Goal: Information Seeking & Learning: Find specific fact

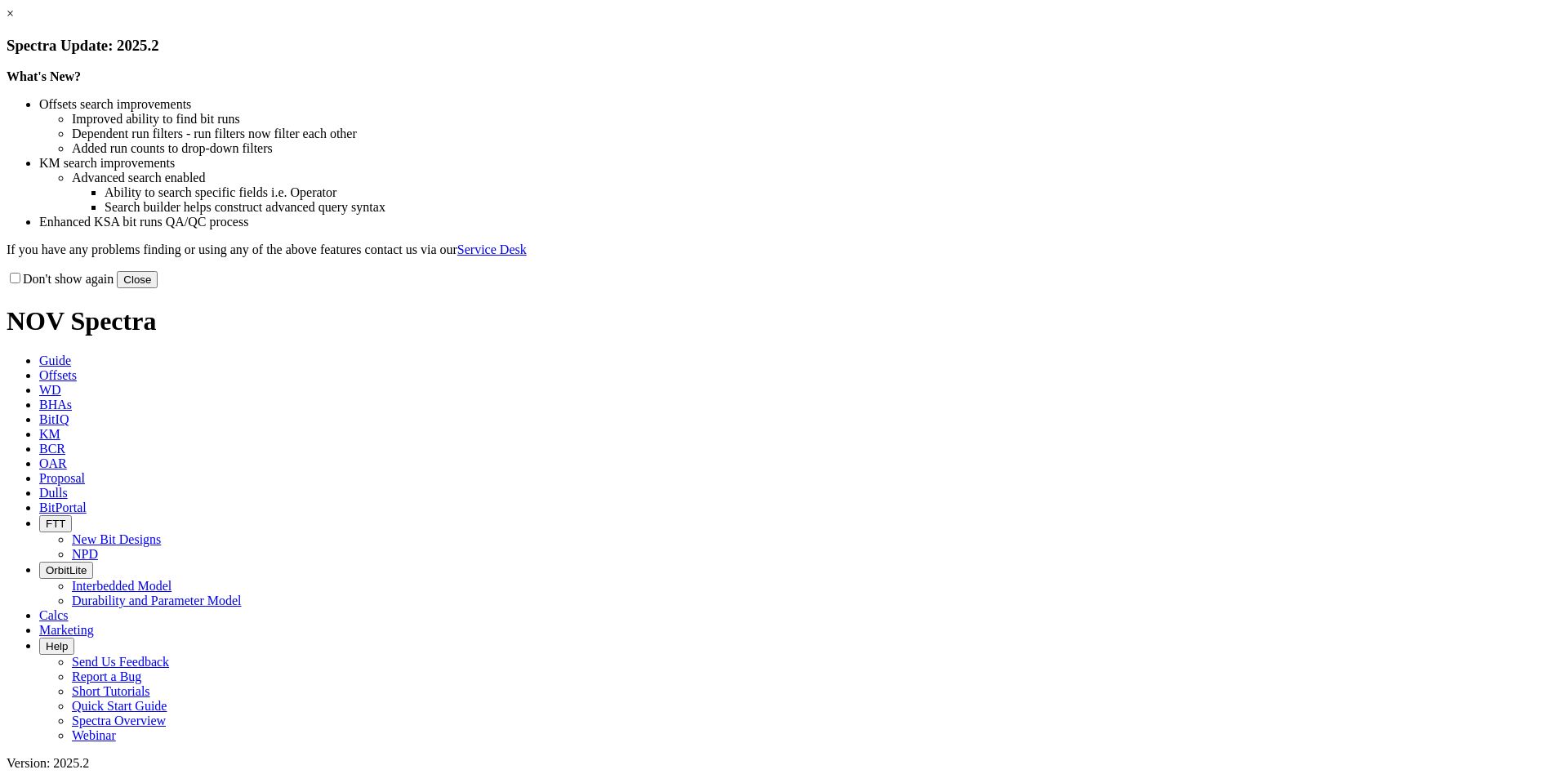
click at [158, 288] on button "Close" at bounding box center [137, 280] width 40 height 17
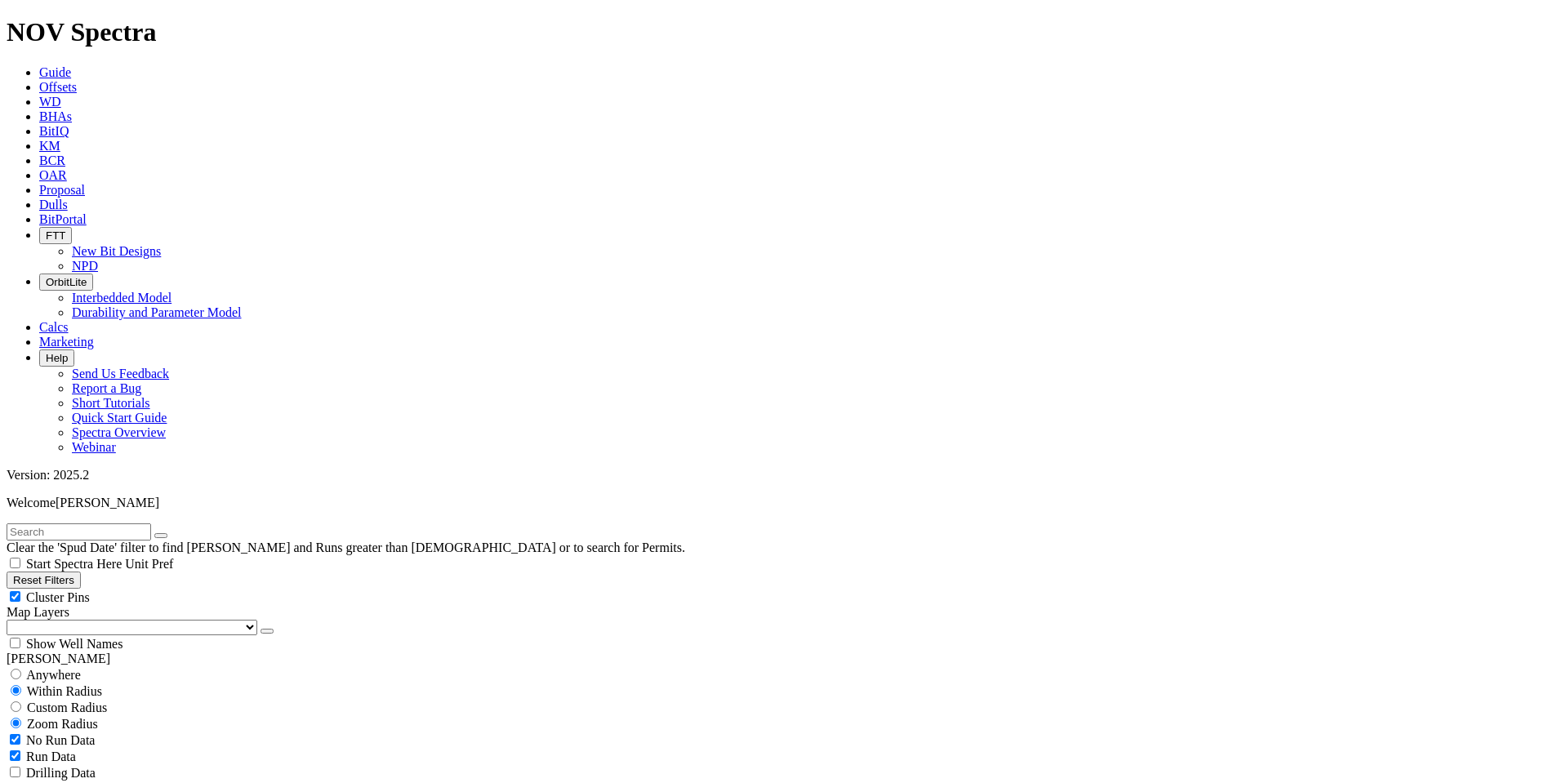
click at [81, 572] on button "Reset Filters" at bounding box center [44, 580] width 74 height 17
type input "[DATE]"
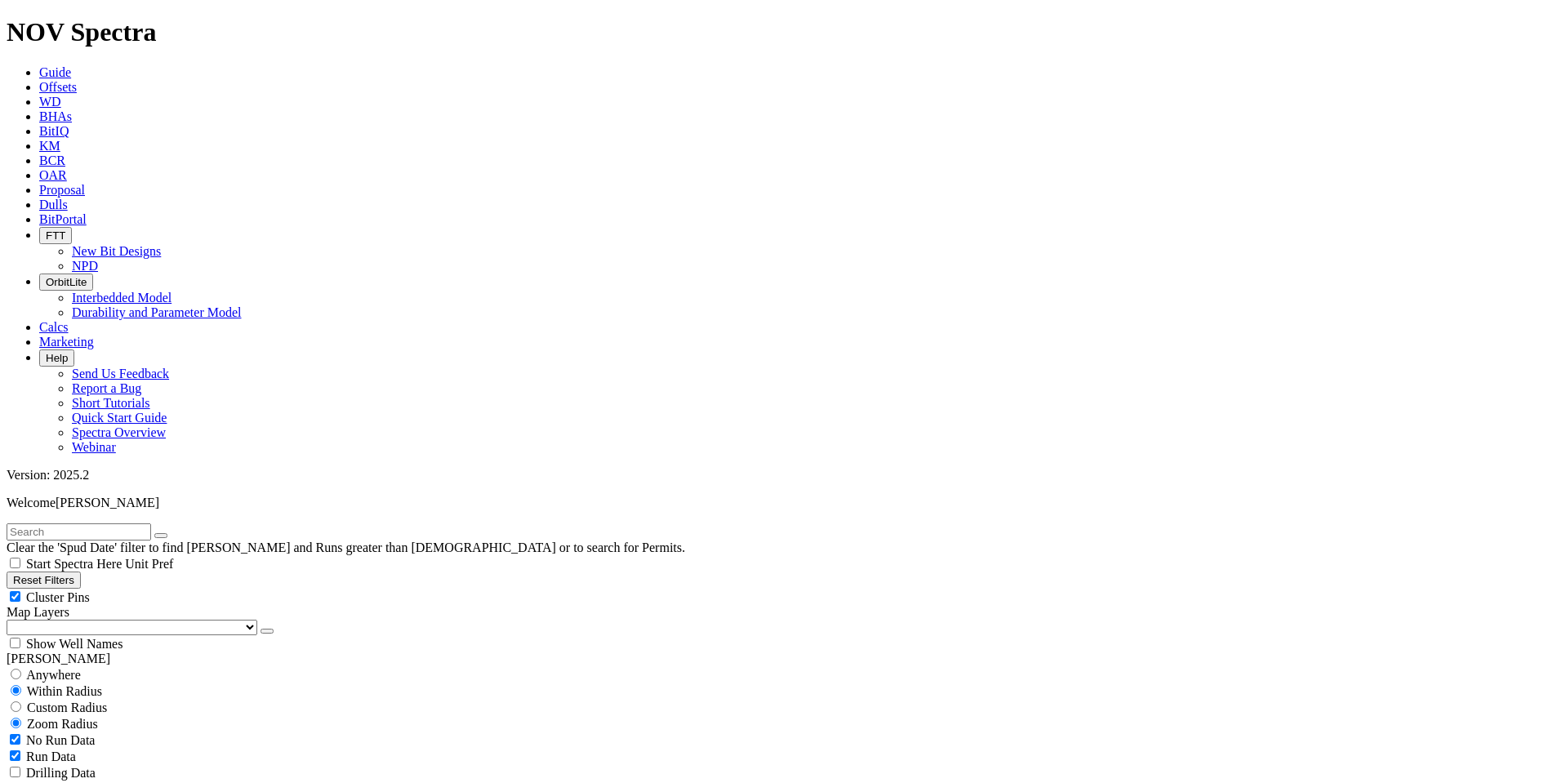
select select "9.875"
checkbox input "false"
select select "? number:9.875 ?"
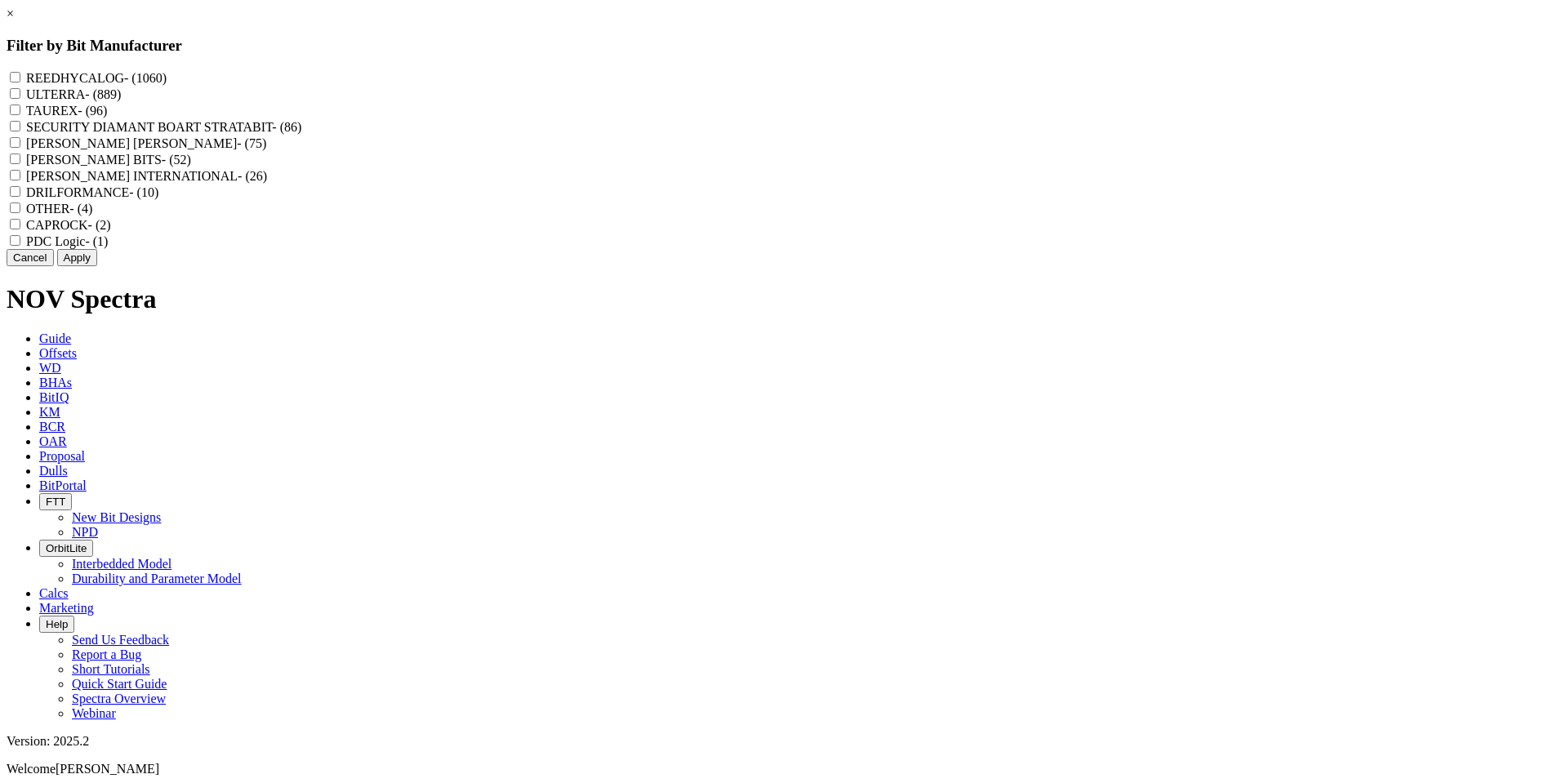
click at [21, 76] on input "REEDHYCALOG - (1060)" at bounding box center [15, 77] width 11 height 11
checkbox input "true"
click at [97, 267] on button "Apply" at bounding box center [77, 257] width 40 height 17
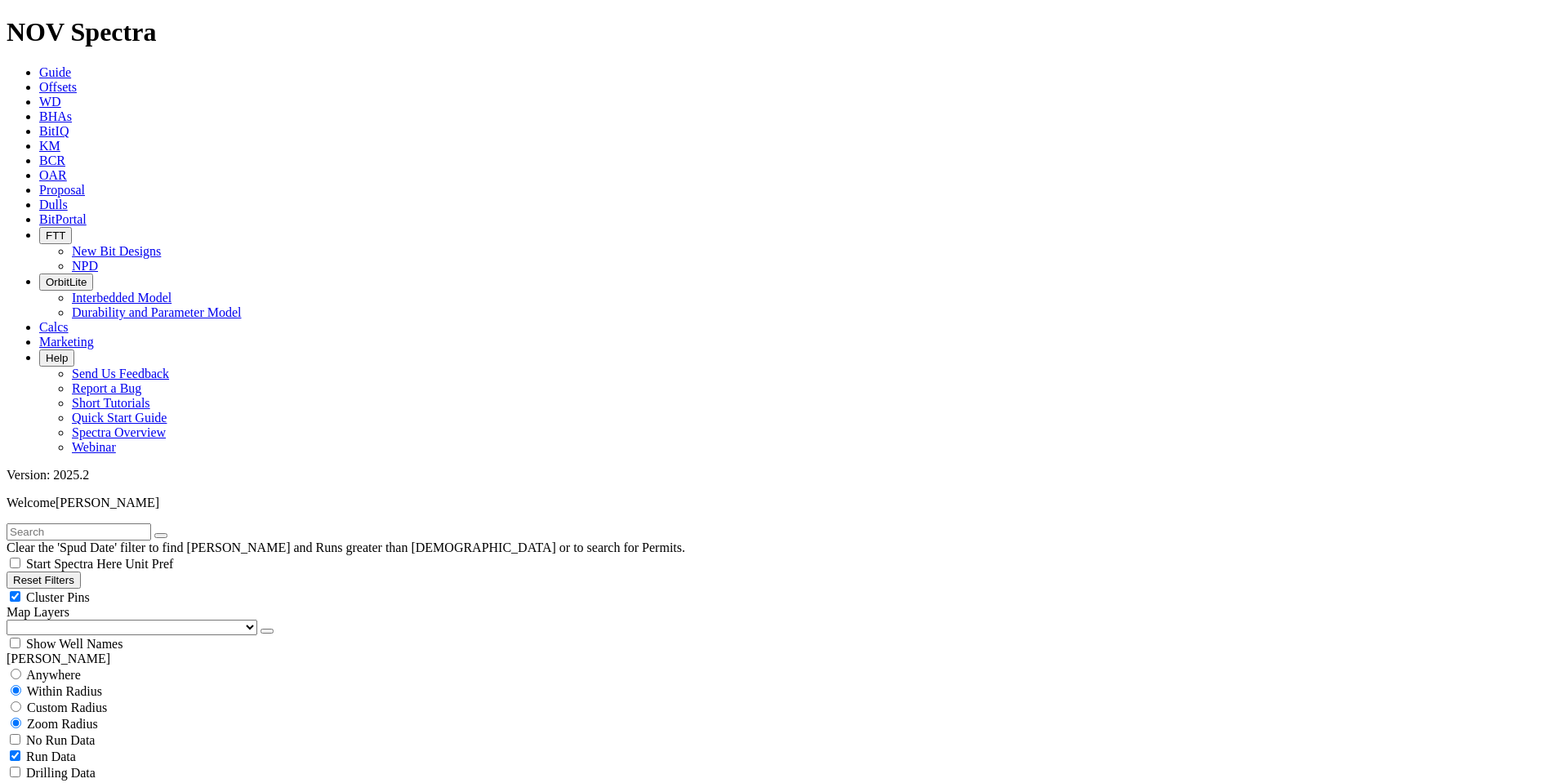
type input "[DATE]"
click at [117, 523] on input "text" at bounding box center [78, 531] width 144 height 17
type input "6"
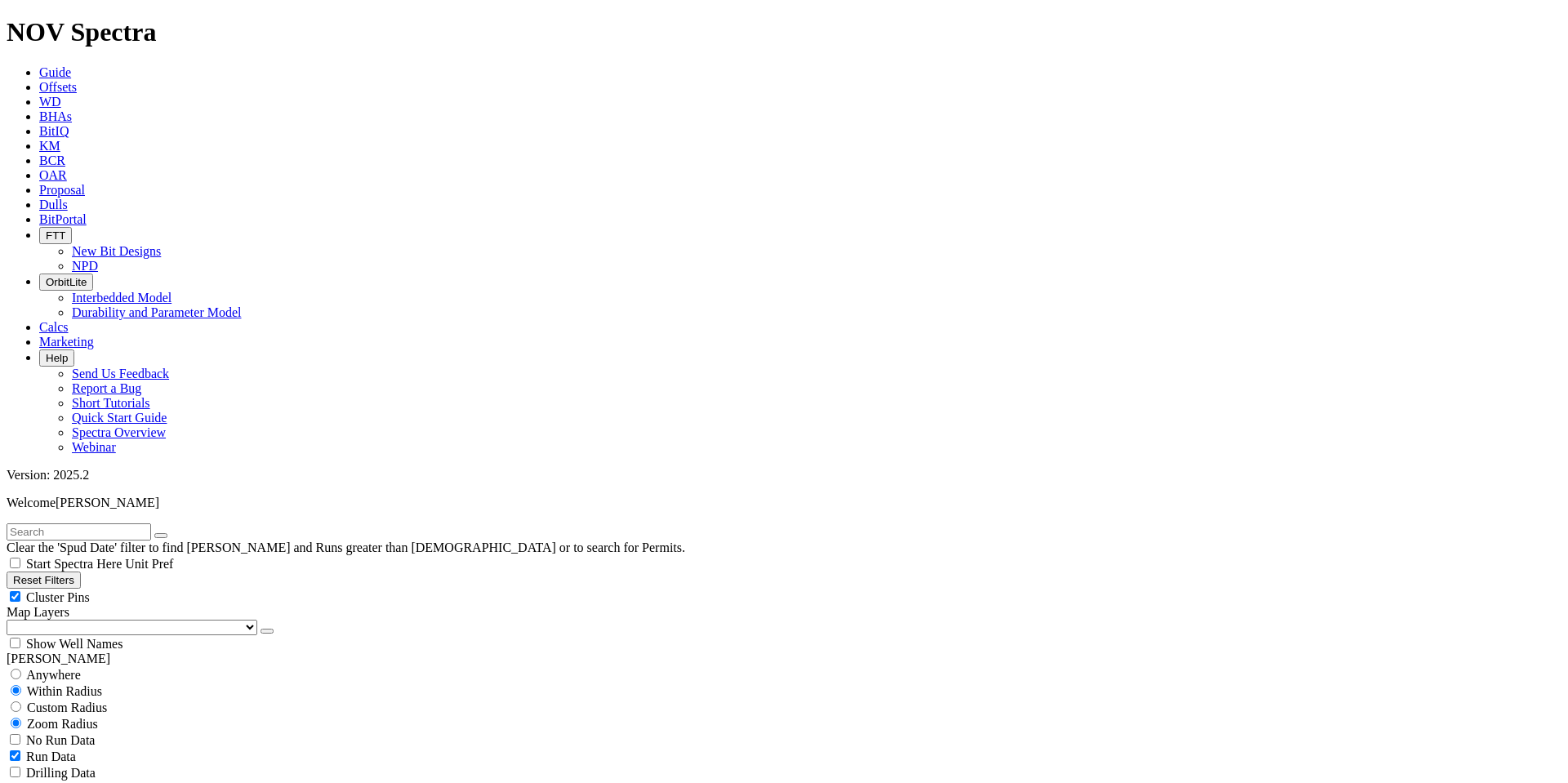
click at [40, 523] on input "text" at bounding box center [78, 531] width 144 height 17
type input "1522"
click at [177, 535] on icon "submit" at bounding box center [177, 535] width 0 height 0
click at [161, 535] on icon "button" at bounding box center [161, 535] width 0 height 0
click at [65, 523] on input "text" at bounding box center [78, 531] width 144 height 17
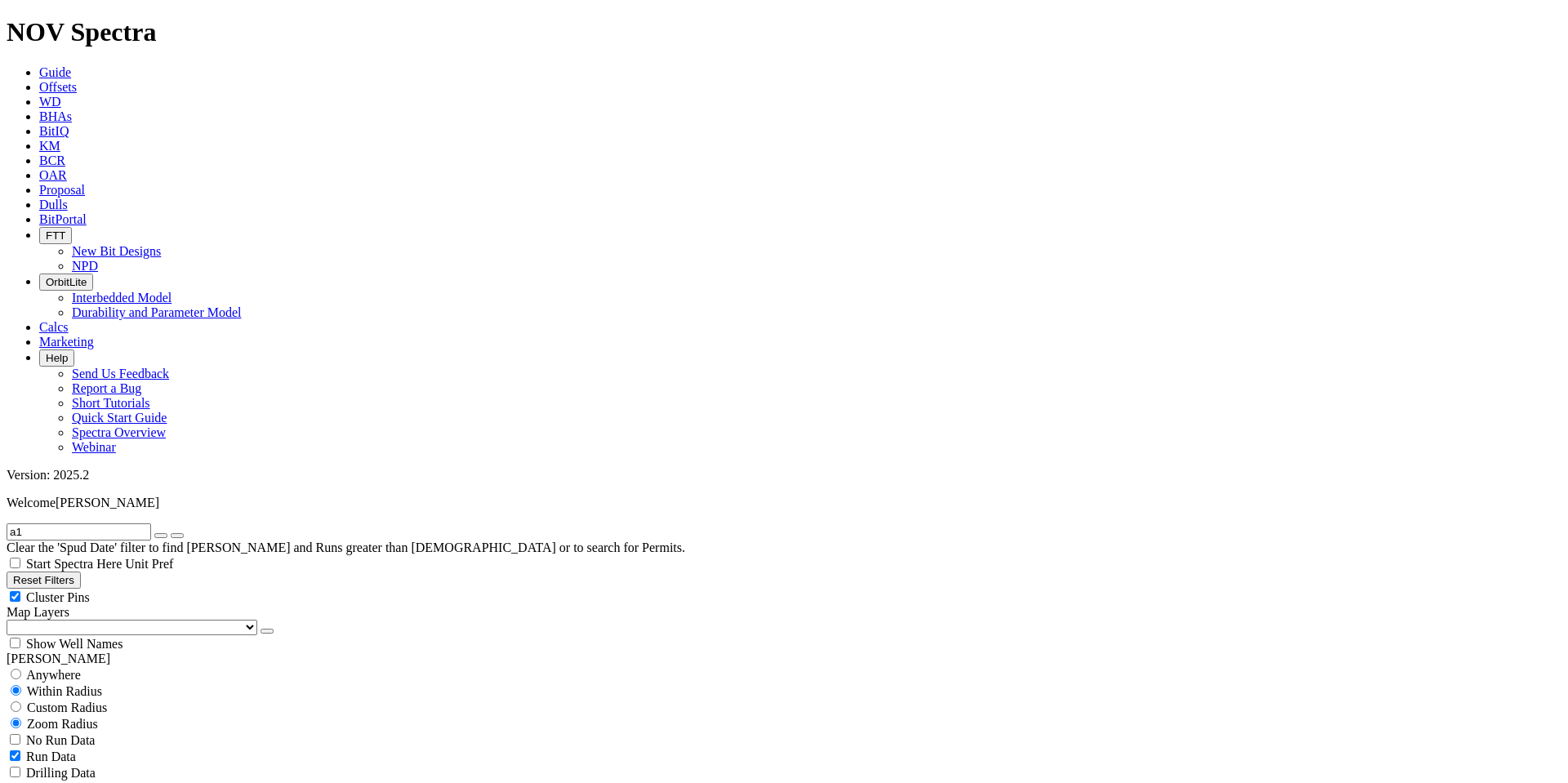
type input "a1"
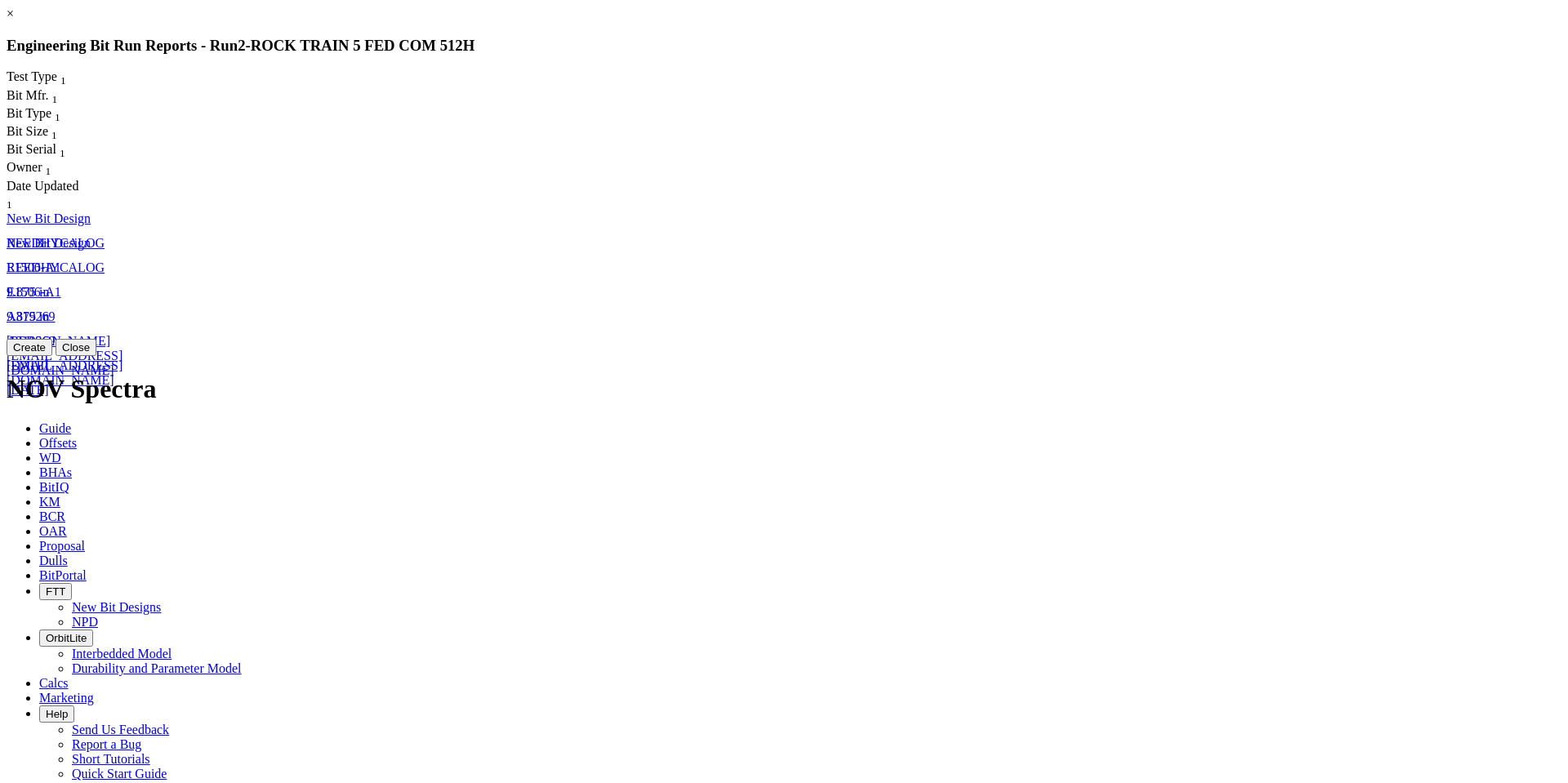
click at [55, 309] on link "A319269" at bounding box center [31, 316] width 49 height 14
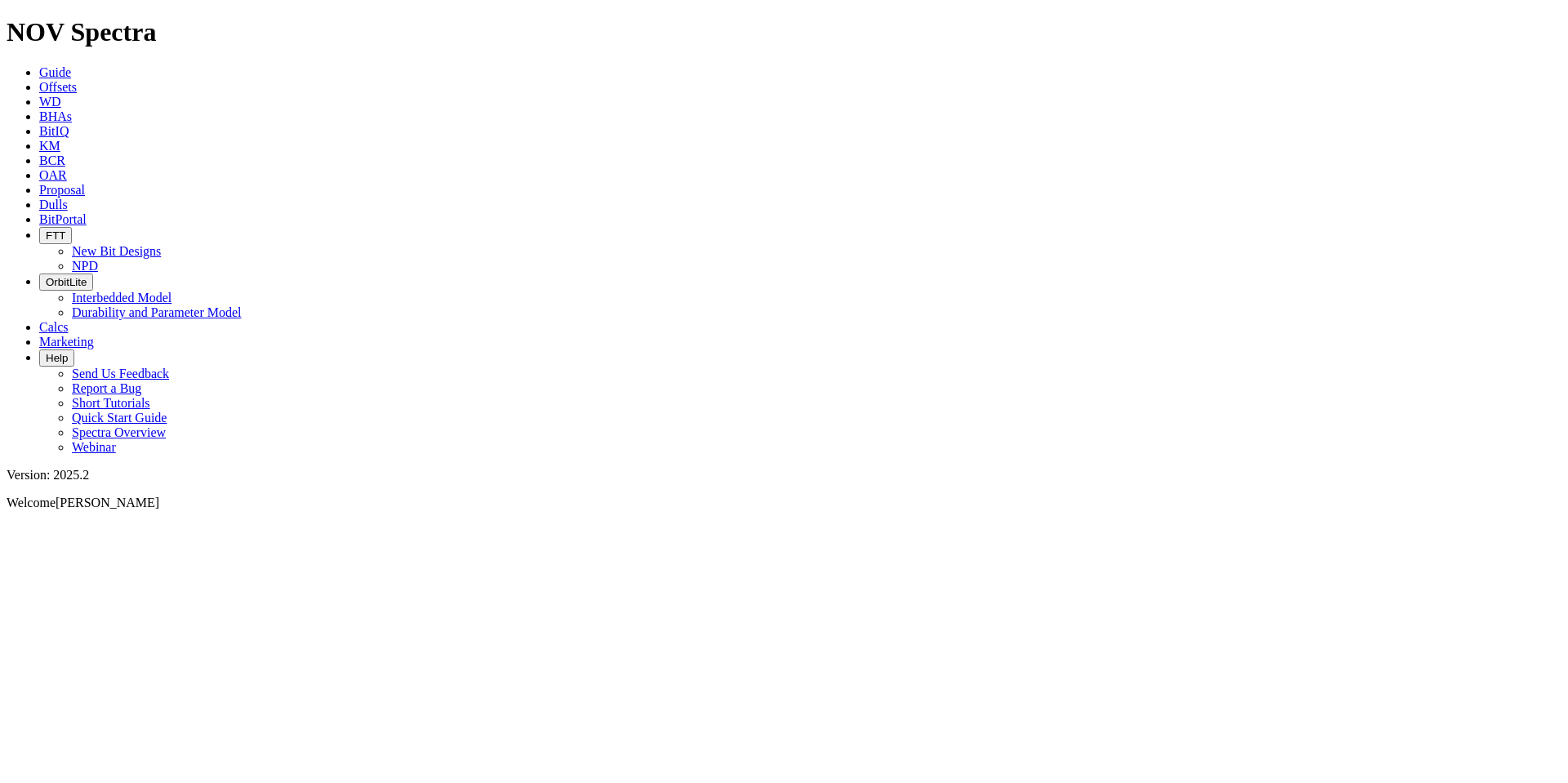
select select "New Bit Design"
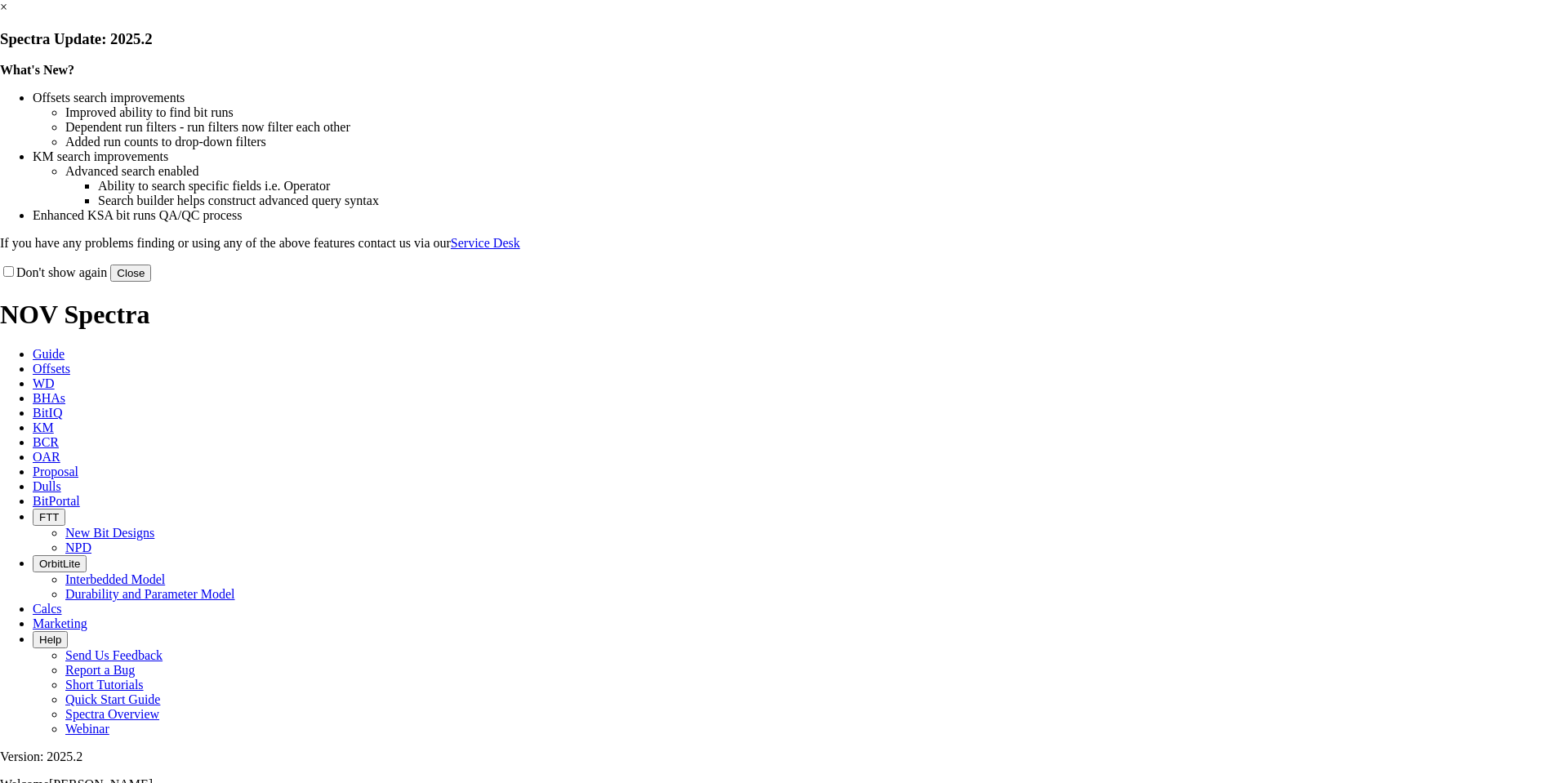
click at [7, 14] on link "×" at bounding box center [3, 7] width 7 height 14
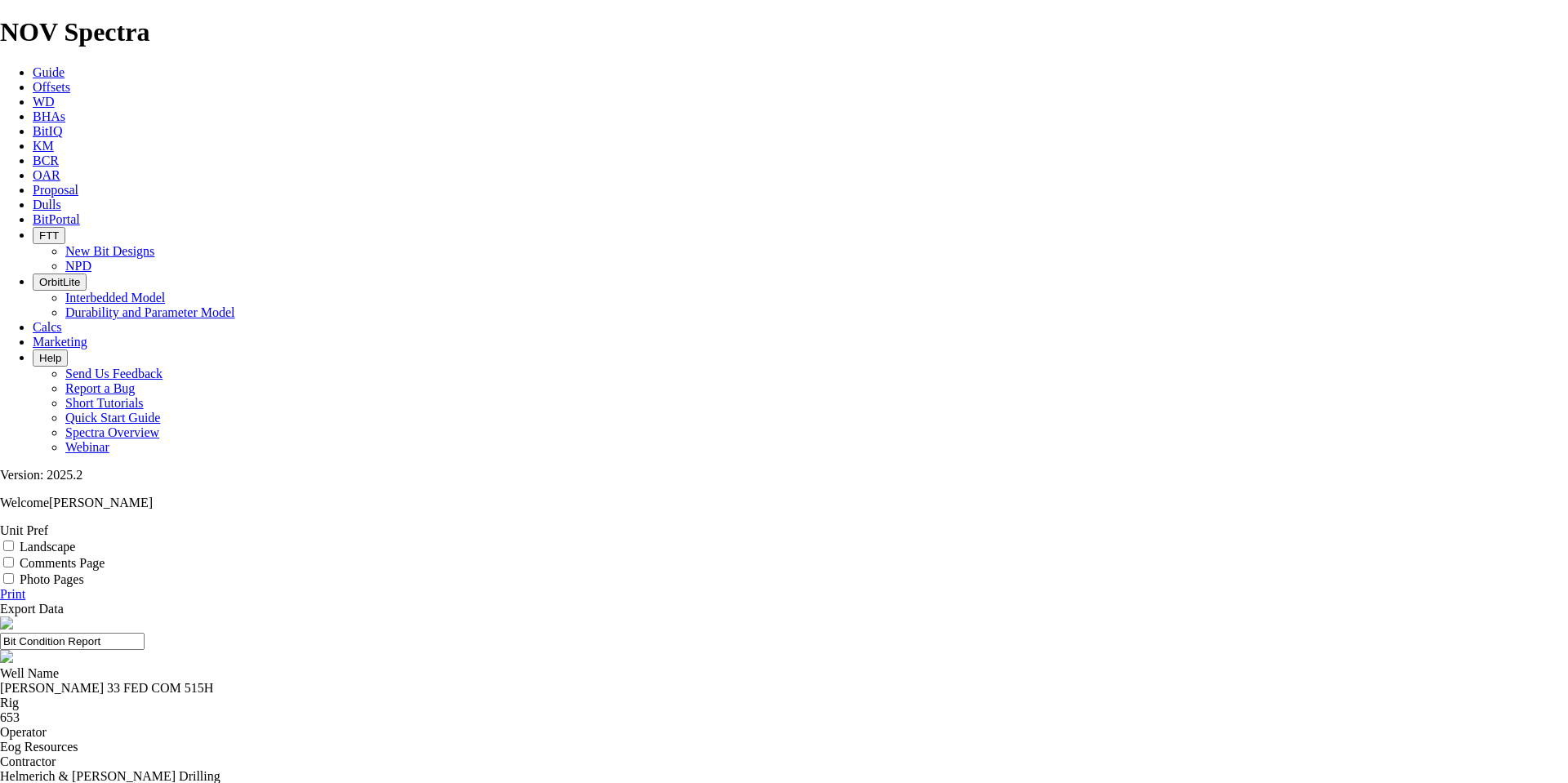
drag, startPoint x: 815, startPoint y: 188, endPoint x: 782, endPoint y: 188, distance: 33.0
copy div "318926"
click at [33, 198] on icon at bounding box center [33, 205] width 0 height 14
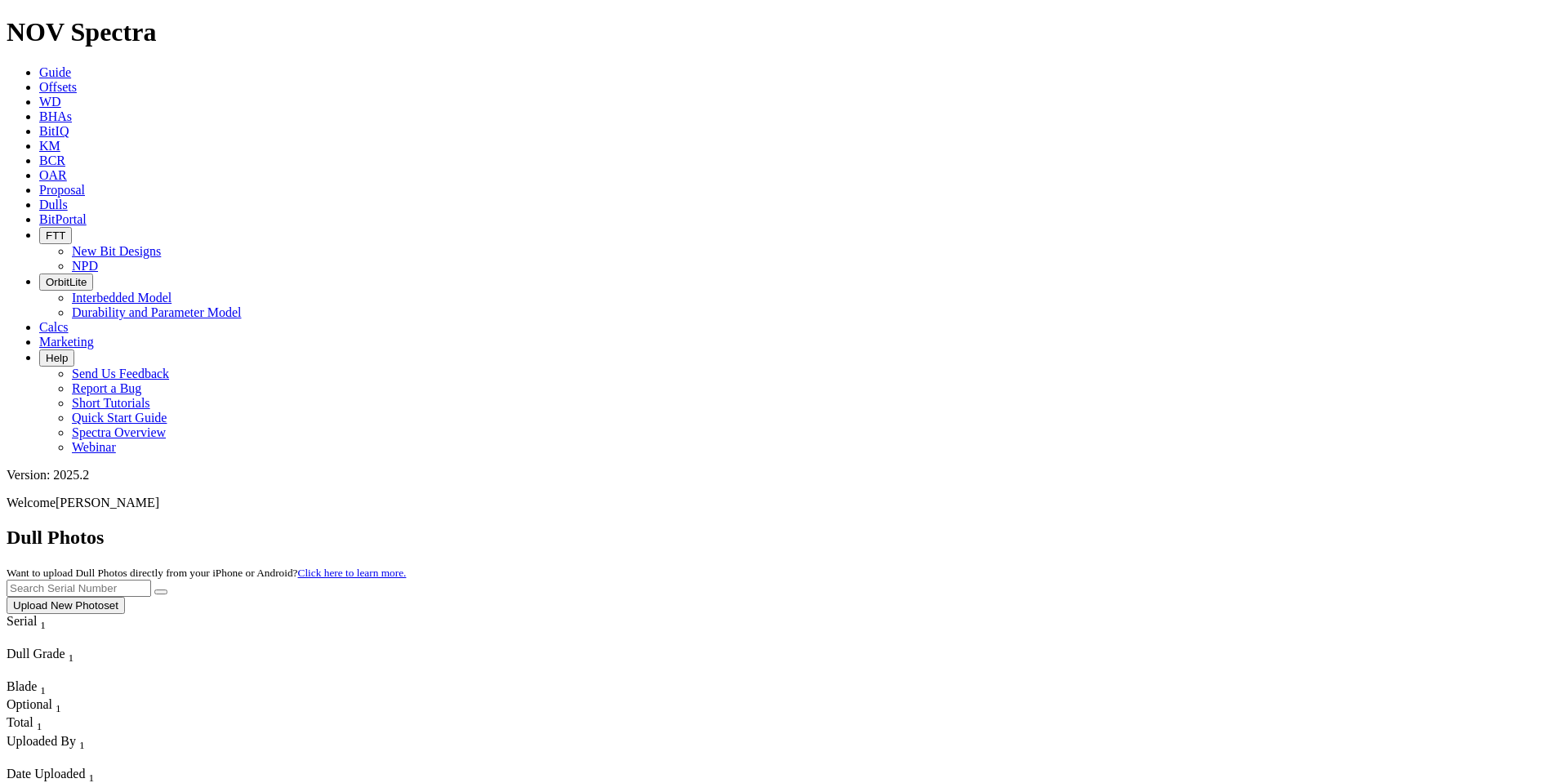
click at [151, 580] on input "text" at bounding box center [78, 588] width 144 height 17
paste input "318926"
type input "318926"
click at [168, 590] on button "submit" at bounding box center [161, 592] width 13 height 5
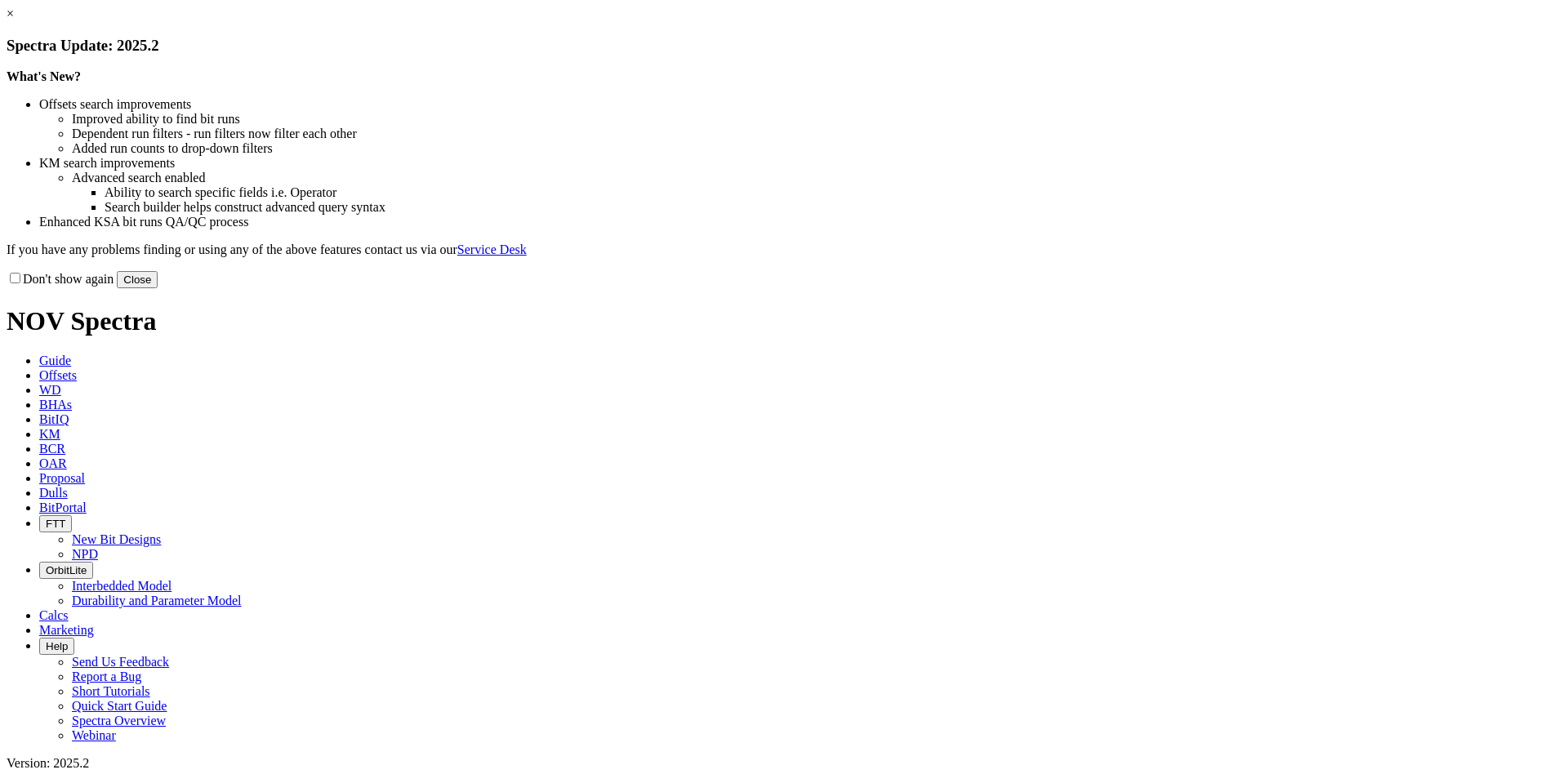
click at [158, 288] on button "Close" at bounding box center [137, 280] width 40 height 17
